Goal: Task Accomplishment & Management: Manage account settings

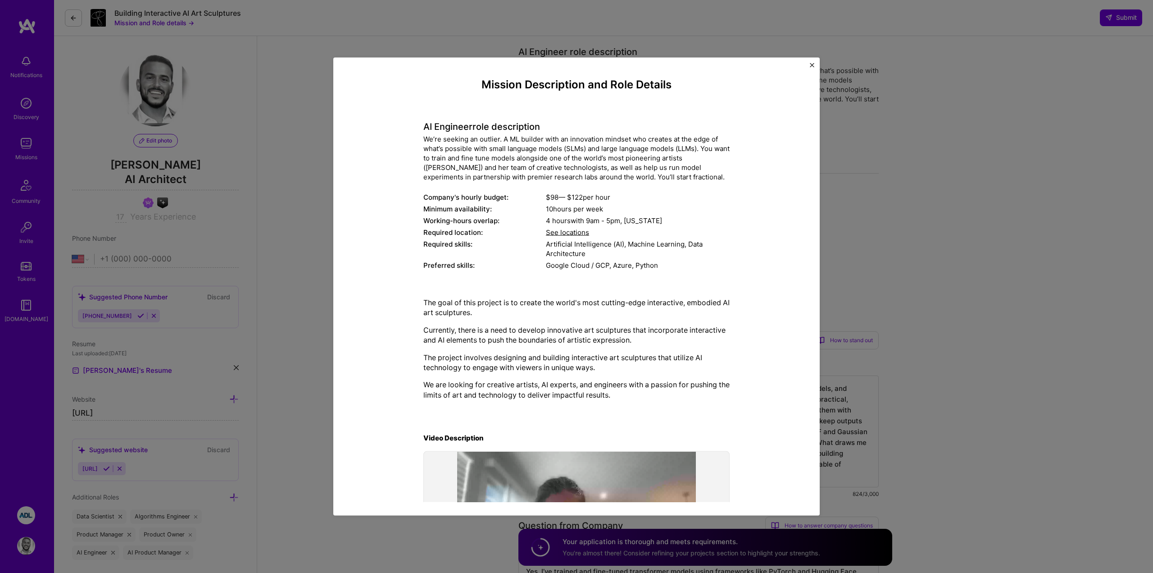
select select "US"
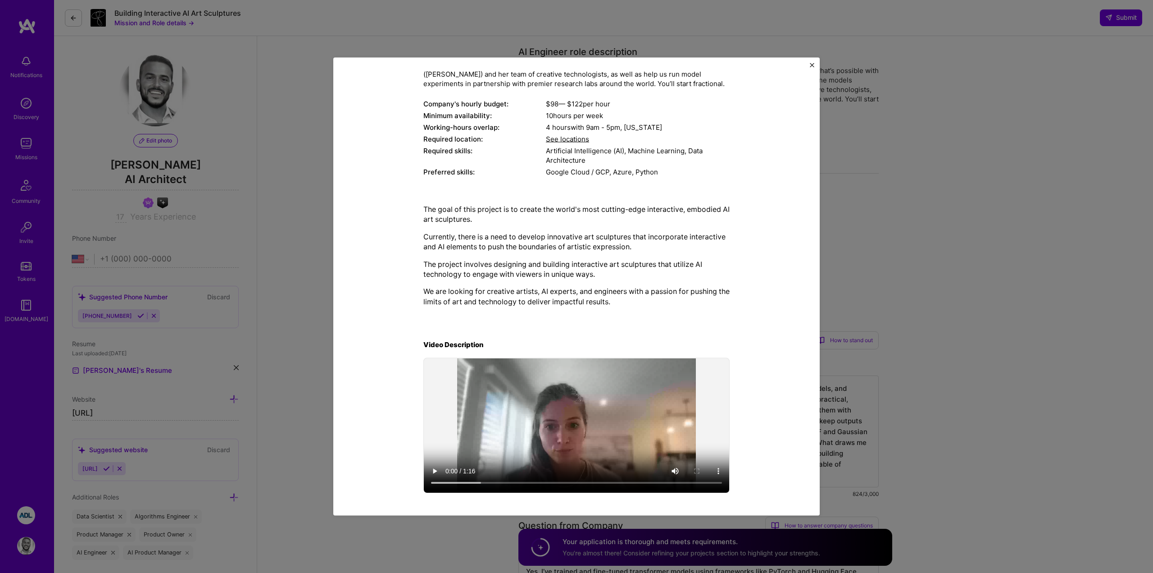
click at [306, 273] on div "Mission Description and Role Details AI Engineer role description We’re seeking…" at bounding box center [576, 286] width 1153 height 573
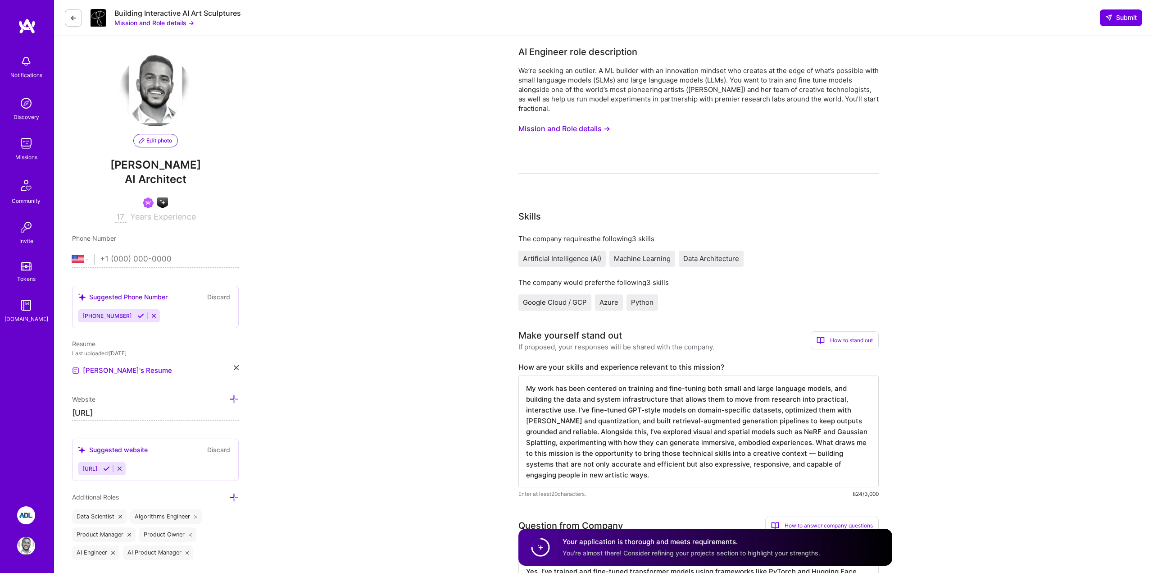
click at [23, 28] on img at bounding box center [27, 26] width 18 height 16
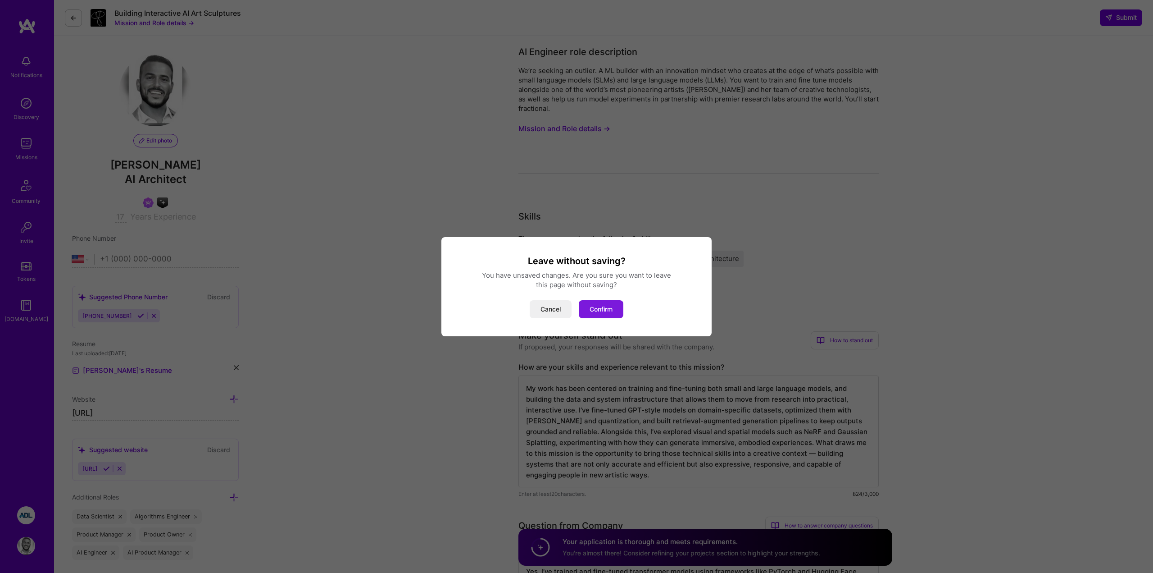
click at [586, 311] on button "Confirm" at bounding box center [601, 309] width 45 height 18
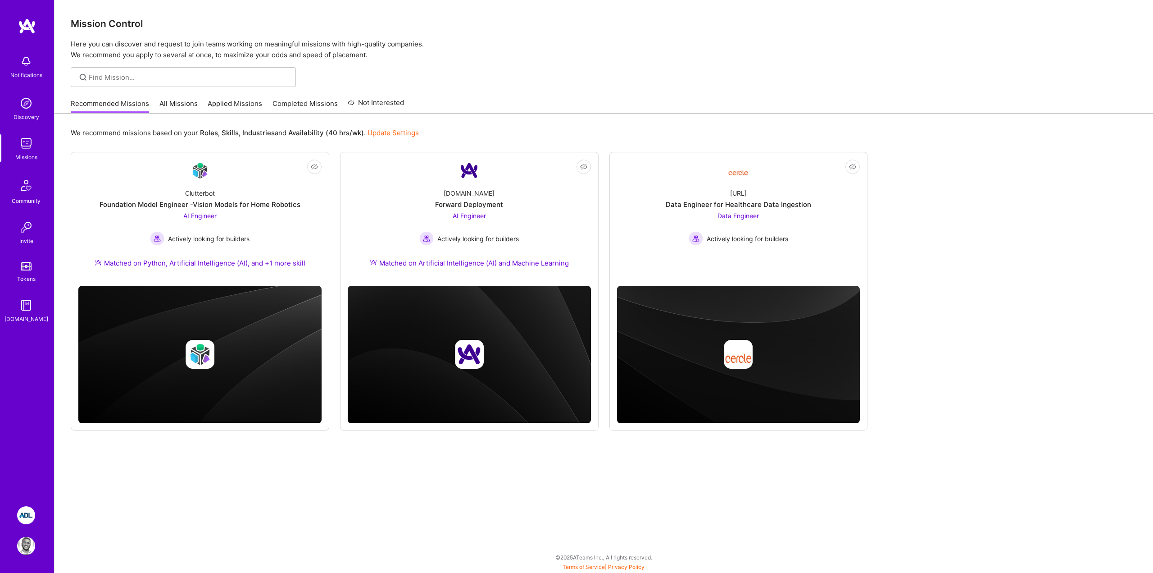
click at [23, 519] on img at bounding box center [26, 515] width 18 height 18
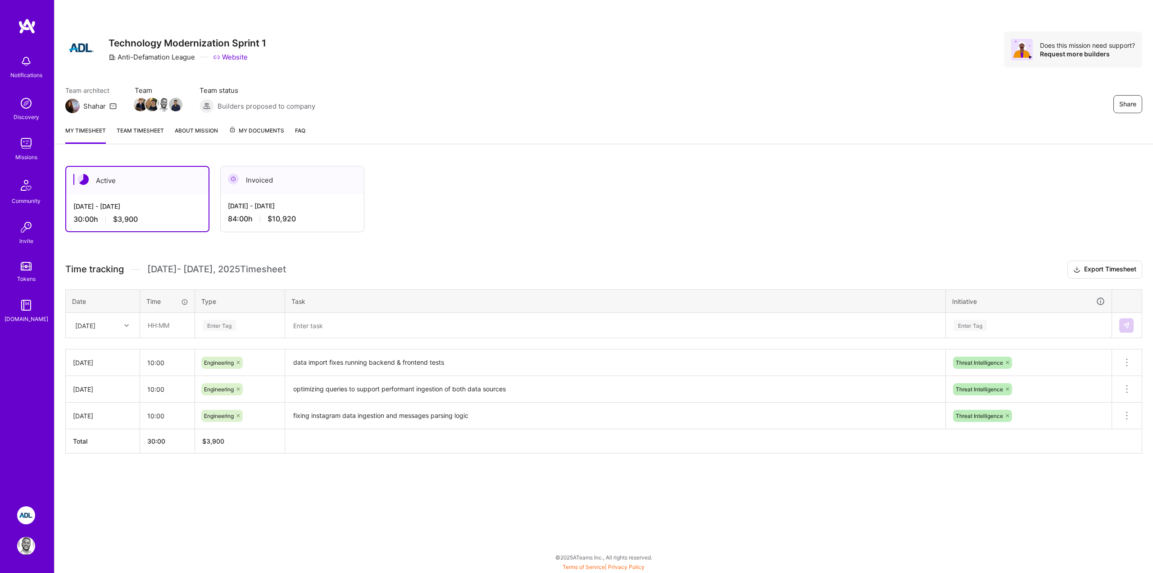
click at [247, 468] on div "Active [DATE] - [DATE] 30:00 h $3,900 Invoiced [DATE] - [DATE] 84:00 h $10,920 …" at bounding box center [604, 326] width 1099 height 342
click at [118, 327] on div "[DATE]" at bounding box center [96, 325] width 50 height 15
